Goal: Transaction & Acquisition: Book appointment/travel/reservation

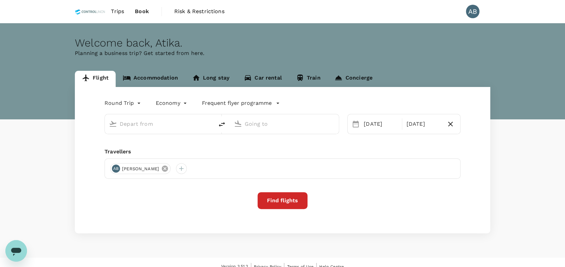
click at [164, 167] on div "AB [PERSON_NAME]" at bounding box center [282, 168] width 356 height 20
type input "Kuala Lumpur Intl ([GEOGRAPHIC_DATA])"
type input "Bintulu, [GEOGRAPHIC_DATA] (any)"
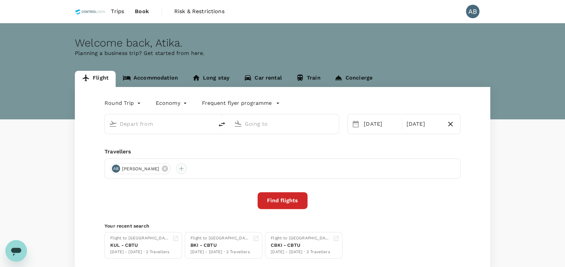
type input "Kuala Lumpur Intl ([GEOGRAPHIC_DATA])"
type input "Bintulu, [GEOGRAPHIC_DATA] (any)"
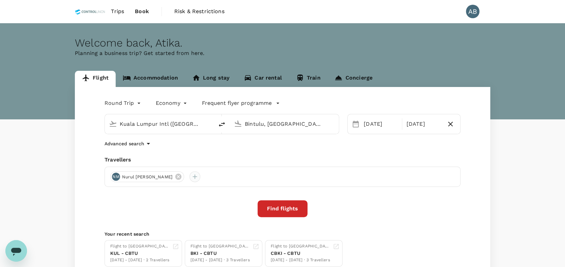
click at [200, 177] on div at bounding box center [194, 176] width 11 height 11
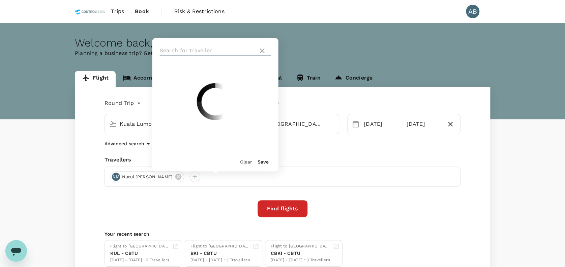
click at [179, 50] on input "text" at bounding box center [208, 50] width 96 height 11
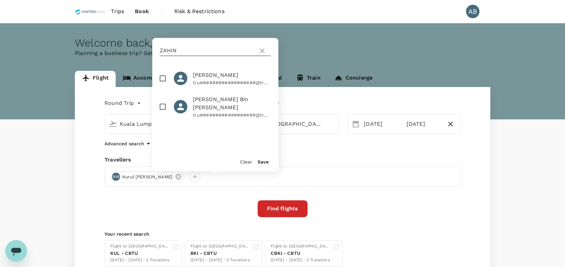
type input "ZAHIN"
click at [164, 79] on input "checkbox" at bounding box center [163, 78] width 14 height 14
checkbox input "true"
click at [263, 160] on button "Save" at bounding box center [263, 161] width 11 height 5
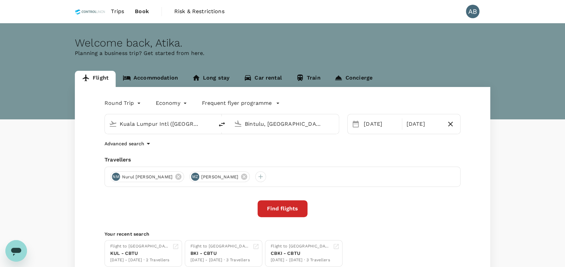
drag, startPoint x: 277, startPoint y: 175, endPoint x: 269, endPoint y: 176, distance: 8.5
click at [247, 175] on icon at bounding box center [244, 177] width 6 height 6
click at [182, 178] on icon at bounding box center [178, 176] width 7 height 7
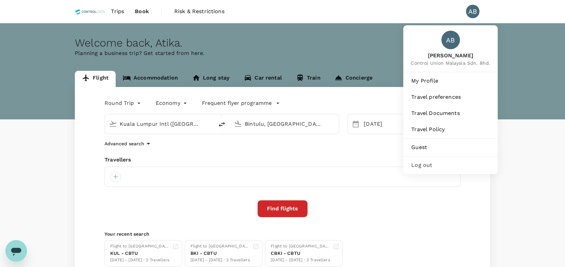
click at [467, 14] on div "AB" at bounding box center [472, 11] width 13 height 13
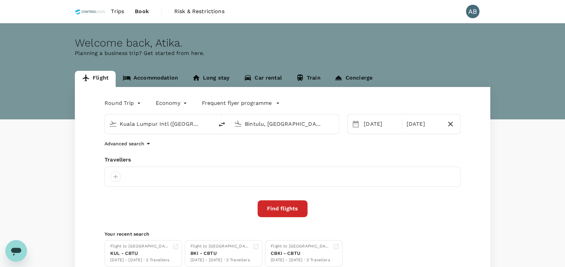
click at [473, 13] on div "AB" at bounding box center [472, 11] width 13 height 13
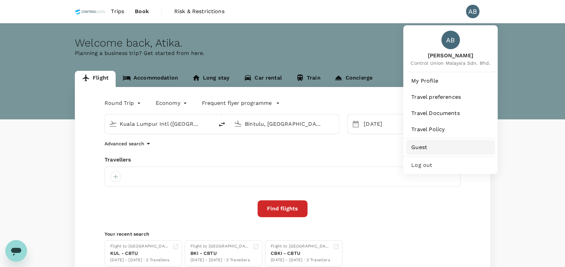
click at [419, 147] on span "Guest" at bounding box center [450, 147] width 78 height 8
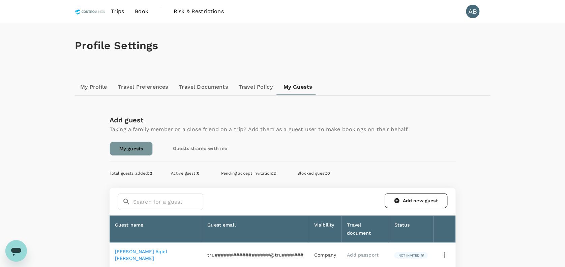
scroll to position [90, 0]
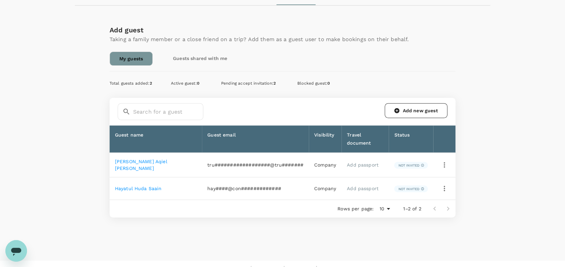
click at [142, 84] on span "Total guests added : 2" at bounding box center [131, 83] width 42 height 5
click at [192, 54] on link "Guests shared with me" at bounding box center [199, 58] width 73 height 13
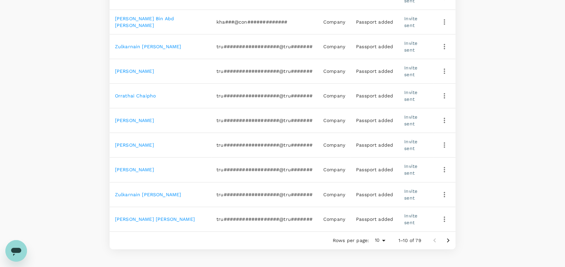
scroll to position [270, 0]
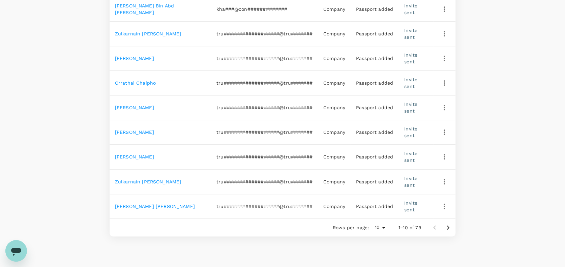
click at [448, 223] on icon "Go to next page" at bounding box center [448, 227] width 8 height 8
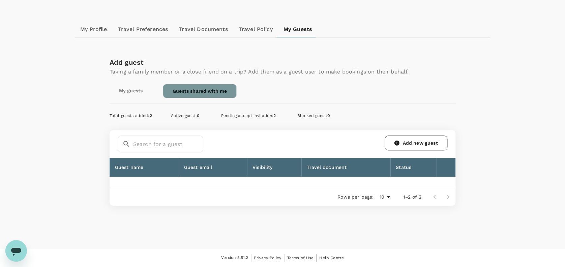
scroll to position [56, 0]
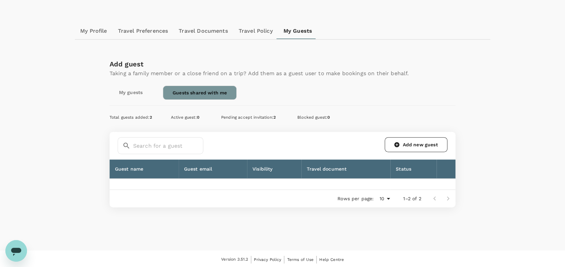
click at [129, 113] on div "Total guests added : 2" at bounding box center [131, 117] width 42 height 13
click at [309, 119] on span "Blocked guest : 0" at bounding box center [313, 117] width 33 height 5
click at [420, 113] on div "Total guests added : 2 Active guest : 0 Pending accept invitation : 2 Blocked g…" at bounding box center [283, 117] width 346 height 13
click at [195, 94] on link "Guests shared with me" at bounding box center [200, 93] width 74 height 14
click at [134, 116] on span "Total guests added : 2" at bounding box center [131, 117] width 42 height 5
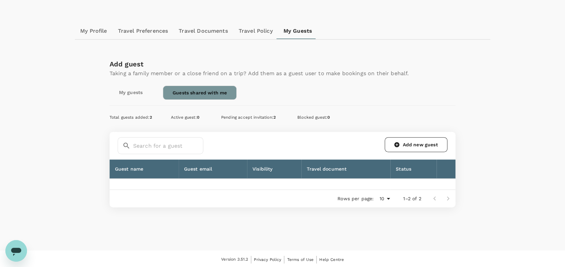
click at [134, 93] on link "My guests" at bounding box center [131, 92] width 42 height 13
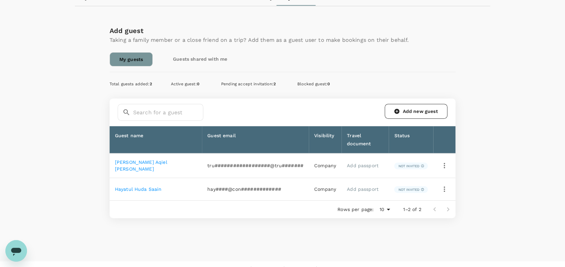
scroll to position [90, 0]
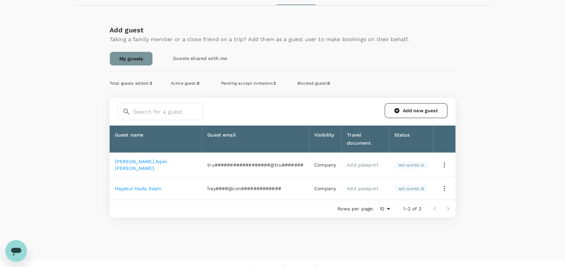
click at [208, 60] on link "Guests shared with me" at bounding box center [199, 58] width 73 height 13
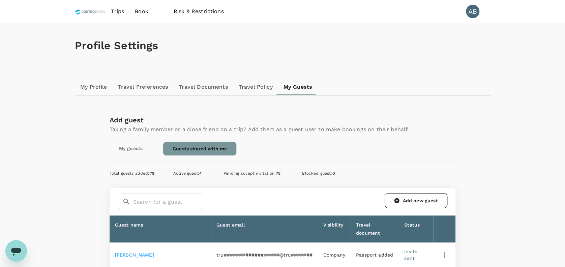
click at [144, 14] on span "Book" at bounding box center [141, 11] width 13 height 8
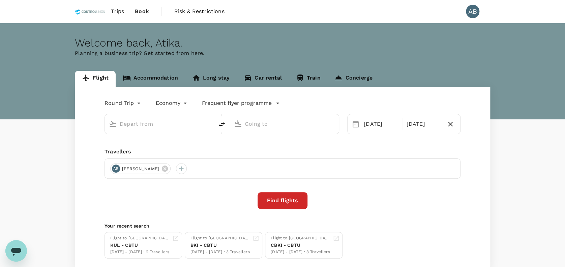
type input "Kuala Lumpur Intl ([GEOGRAPHIC_DATA])"
type input "Bintulu, [GEOGRAPHIC_DATA] (any)"
type input "Kuala Lumpur Intl ([GEOGRAPHIC_DATA])"
type input "Bintulu, [GEOGRAPHIC_DATA] (any)"
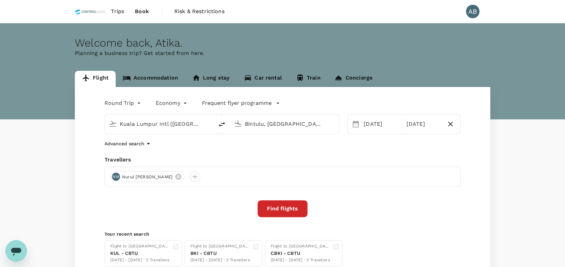
click at [200, 177] on div at bounding box center [194, 176] width 11 height 11
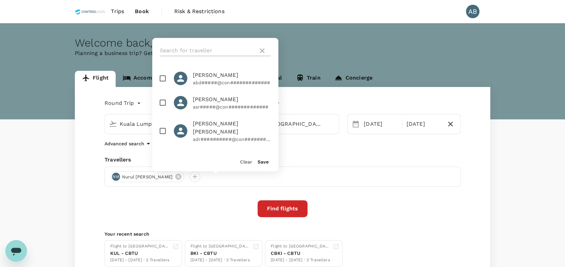
click at [208, 49] on input "text" at bounding box center [208, 50] width 96 height 11
type input "SYAHI"
click at [162, 78] on input "checkbox" at bounding box center [163, 78] width 14 height 14
checkbox input "true"
click at [266, 158] on div "Save" at bounding box center [260, 158] width 17 height 13
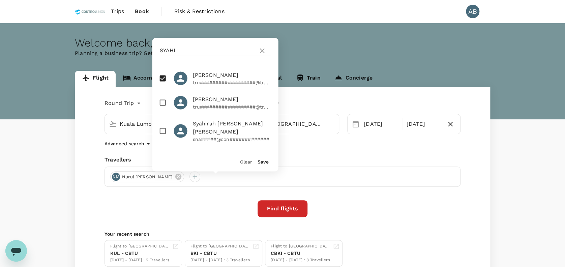
click at [262, 162] on button "Save" at bounding box center [263, 161] width 11 height 5
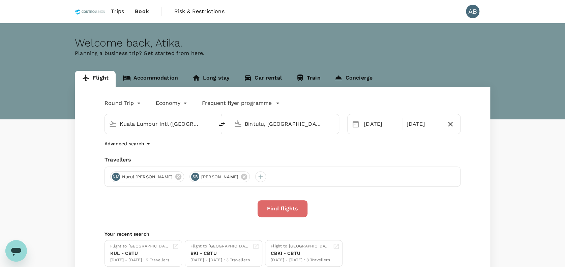
click at [293, 214] on button "Find flights" at bounding box center [283, 208] width 50 height 17
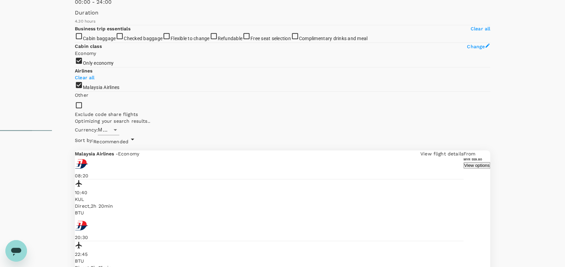
scroll to position [138, 0]
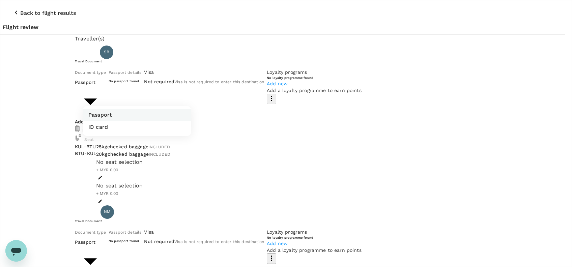
drag, startPoint x: 101, startPoint y: 125, endPoint x: 108, endPoint y: 123, distance: 7.0
click at [100, 125] on p "ID card" at bounding box center [98, 127] width 20 height 8
type input "Id card"
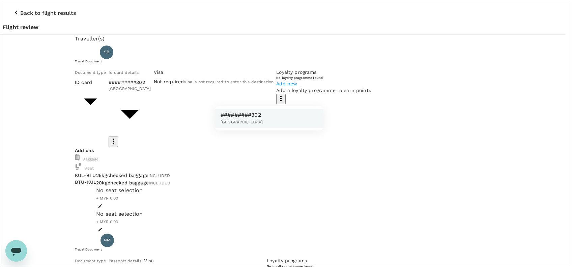
click at [232, 115] on p "#########302" at bounding box center [241, 115] width 42 height 8
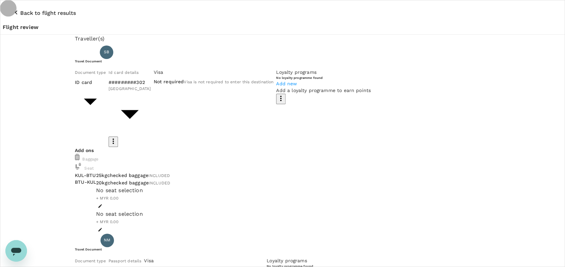
click at [117, 137] on icon "button" at bounding box center [113, 141] width 8 height 8
click at [326, 114] on ul "View details" at bounding box center [330, 117] width 43 height 18
click at [287, 67] on div at bounding box center [286, 133] width 572 height 267
click at [12, 8] on icon "button" at bounding box center [16, 12] width 8 height 8
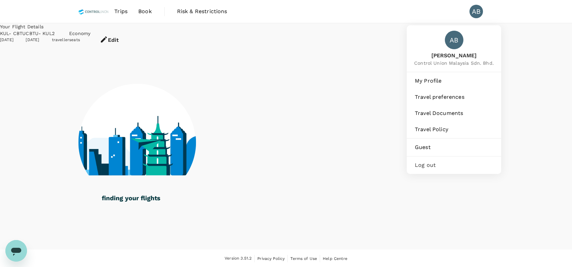
click at [472, 13] on div "AB" at bounding box center [475, 11] width 13 height 13
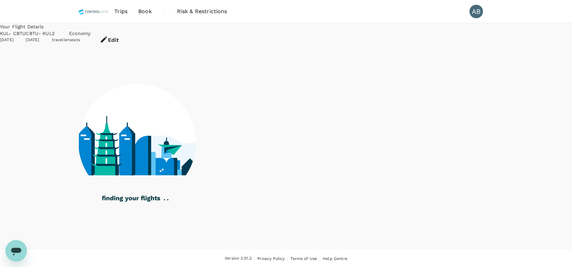
click at [482, 16] on div "AB" at bounding box center [478, 11] width 19 height 13
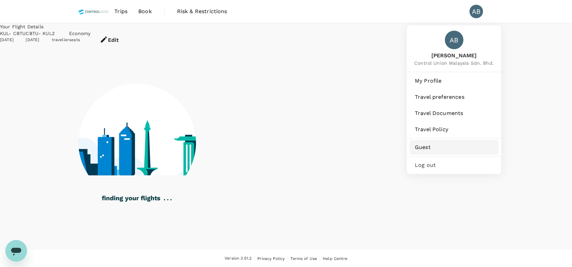
click at [423, 145] on span "Guest" at bounding box center [454, 147] width 78 height 8
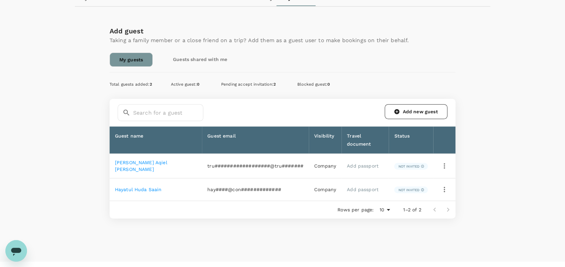
scroll to position [90, 0]
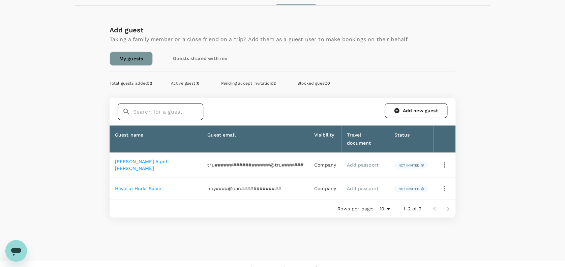
click at [171, 108] on input "text" at bounding box center [168, 111] width 70 height 17
type input "SY"
click at [206, 62] on link "Guests shared with me" at bounding box center [199, 58] width 73 height 13
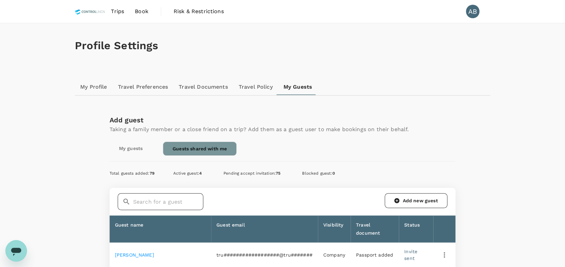
click at [157, 196] on input "text" at bounding box center [168, 201] width 70 height 17
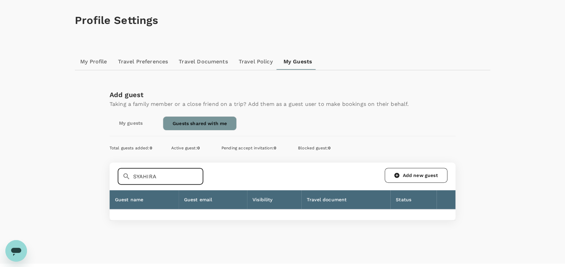
scroll to position [38, 0]
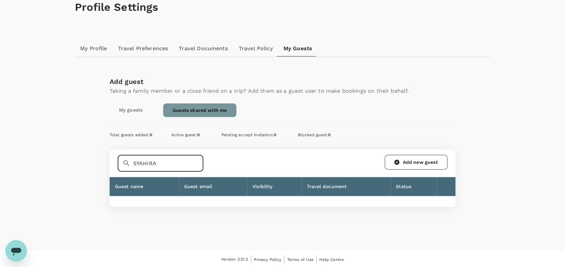
type input "SYAHIRA"
click at [446, 103] on div "My guests Guests shared with me" at bounding box center [283, 110] width 346 height 14
